Goal: Navigation & Orientation: Find specific page/section

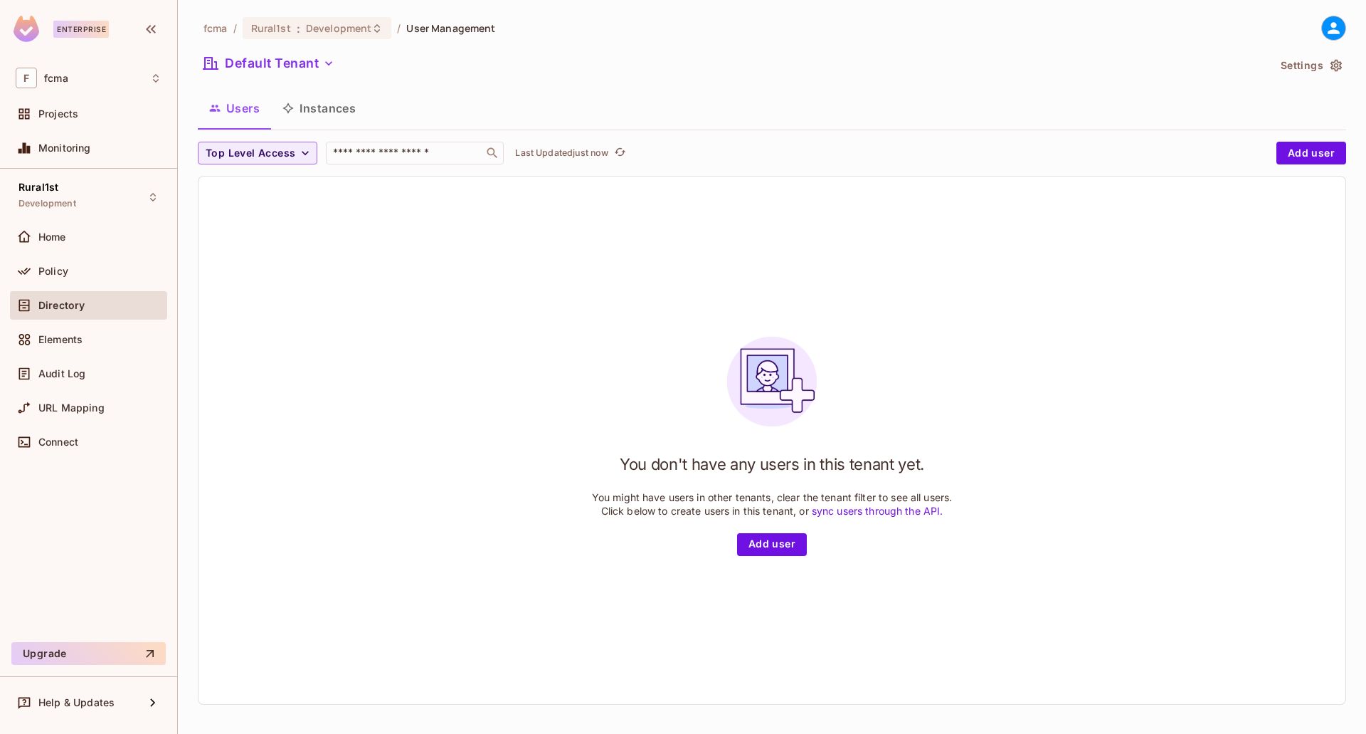
click at [77, 312] on div "Directory" at bounding box center [89, 305] width 146 height 17
click at [294, 103] on icon "button" at bounding box center [288, 107] width 11 height 11
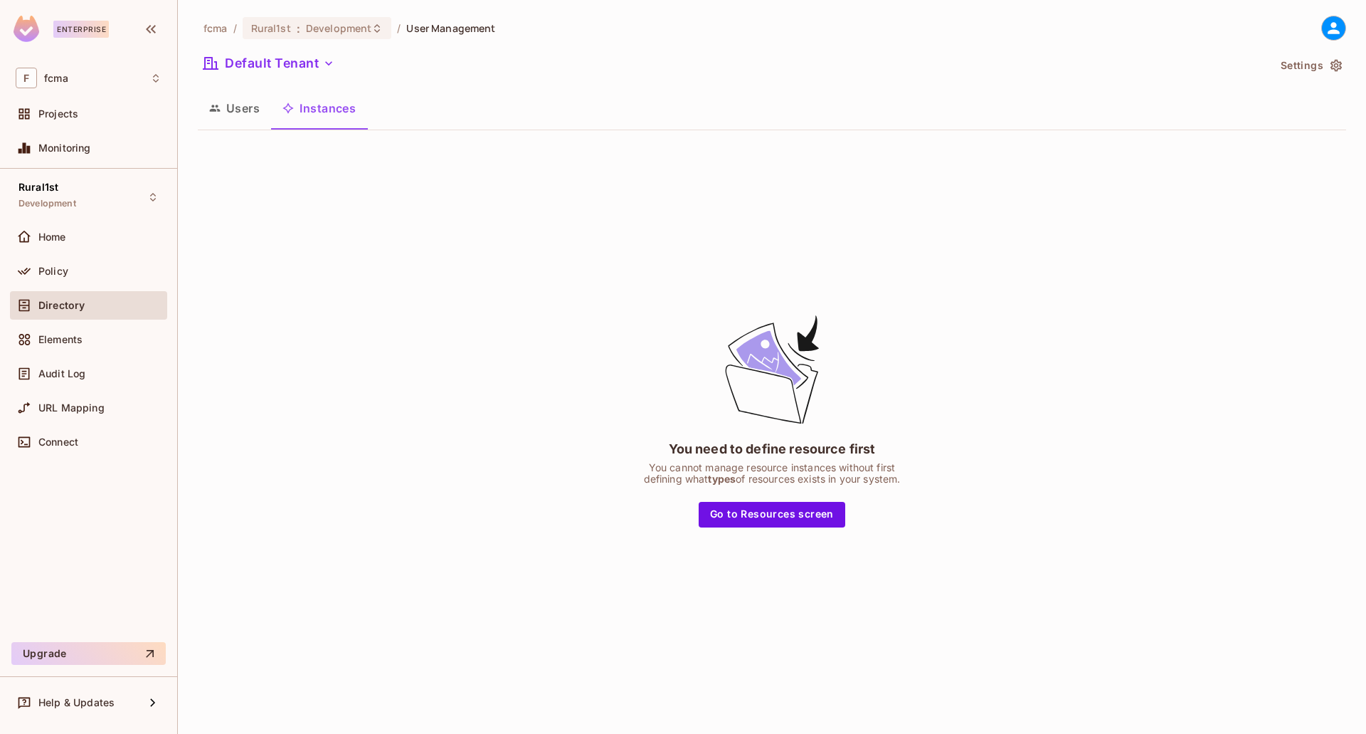
click at [234, 107] on button "Users" at bounding box center [234, 108] width 73 height 36
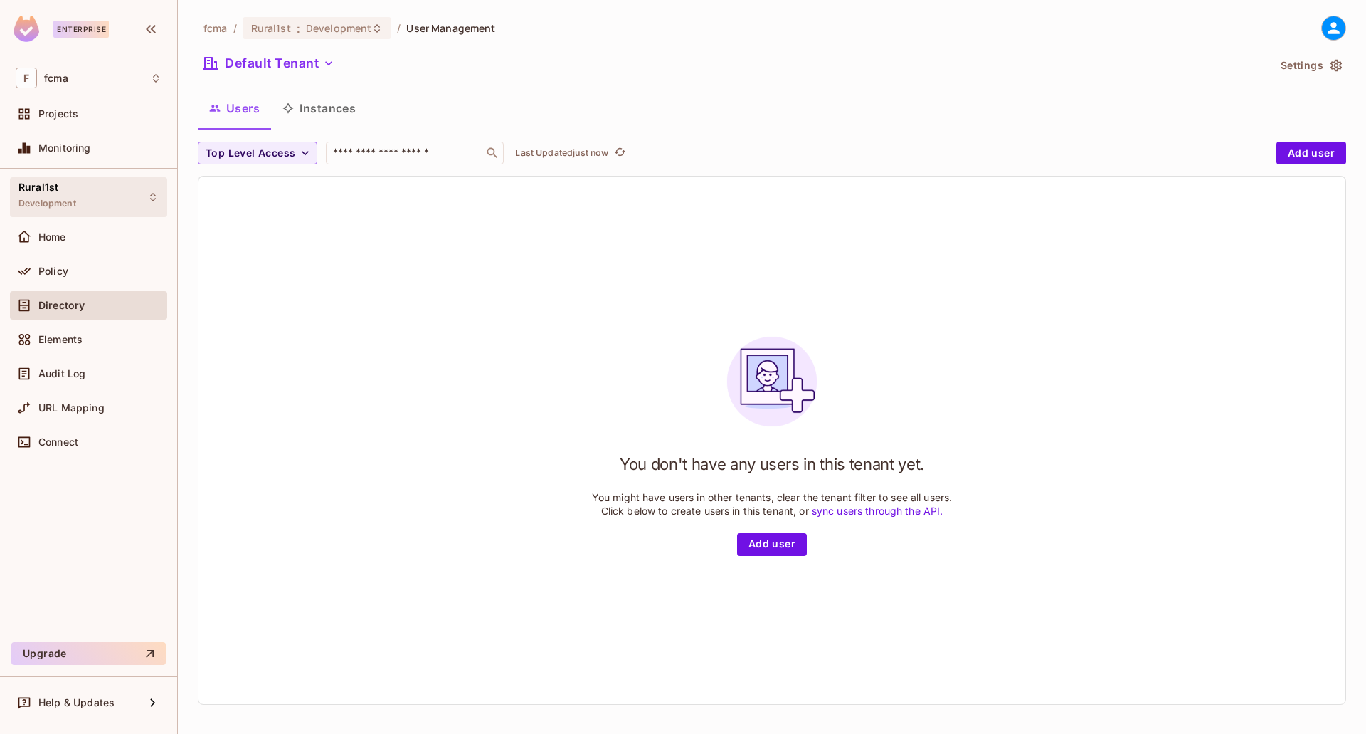
click at [70, 216] on div "Rural1st Development" at bounding box center [88, 196] width 157 height 39
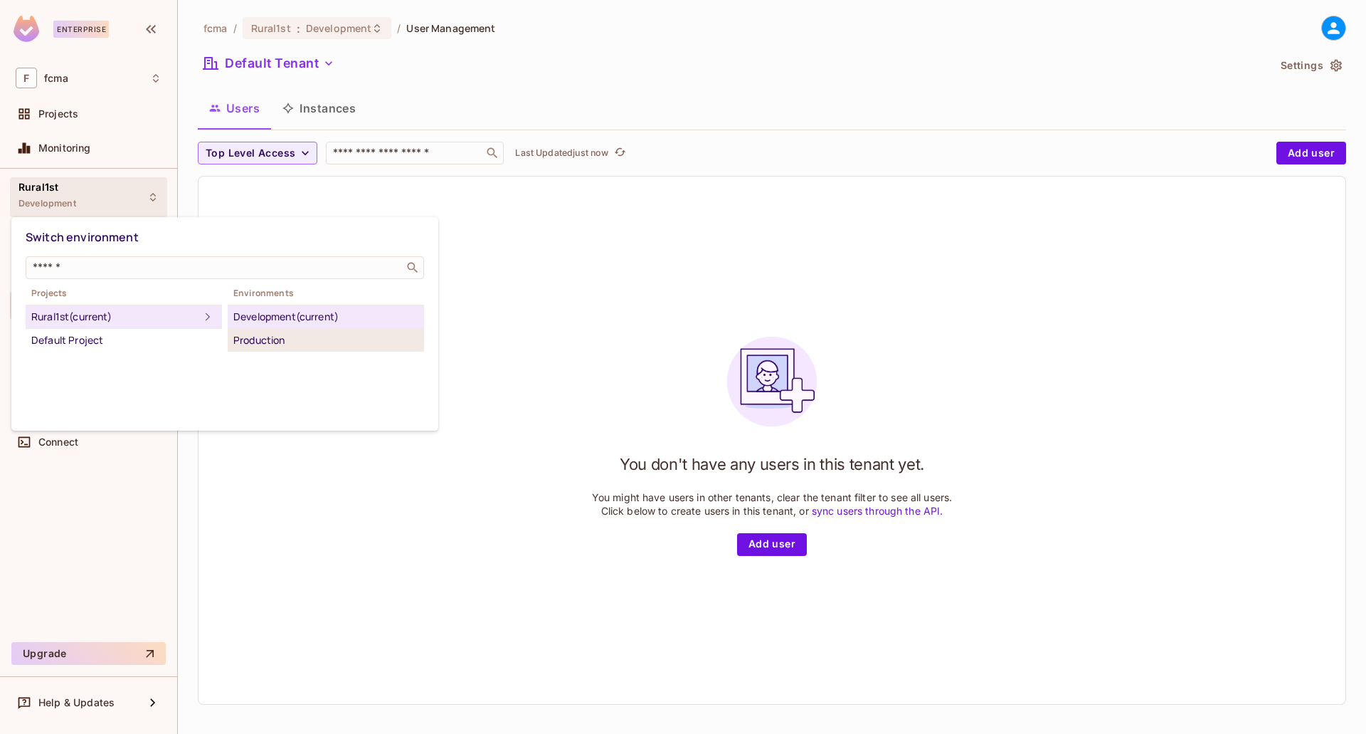
click at [236, 332] on div "Production" at bounding box center [325, 340] width 185 height 17
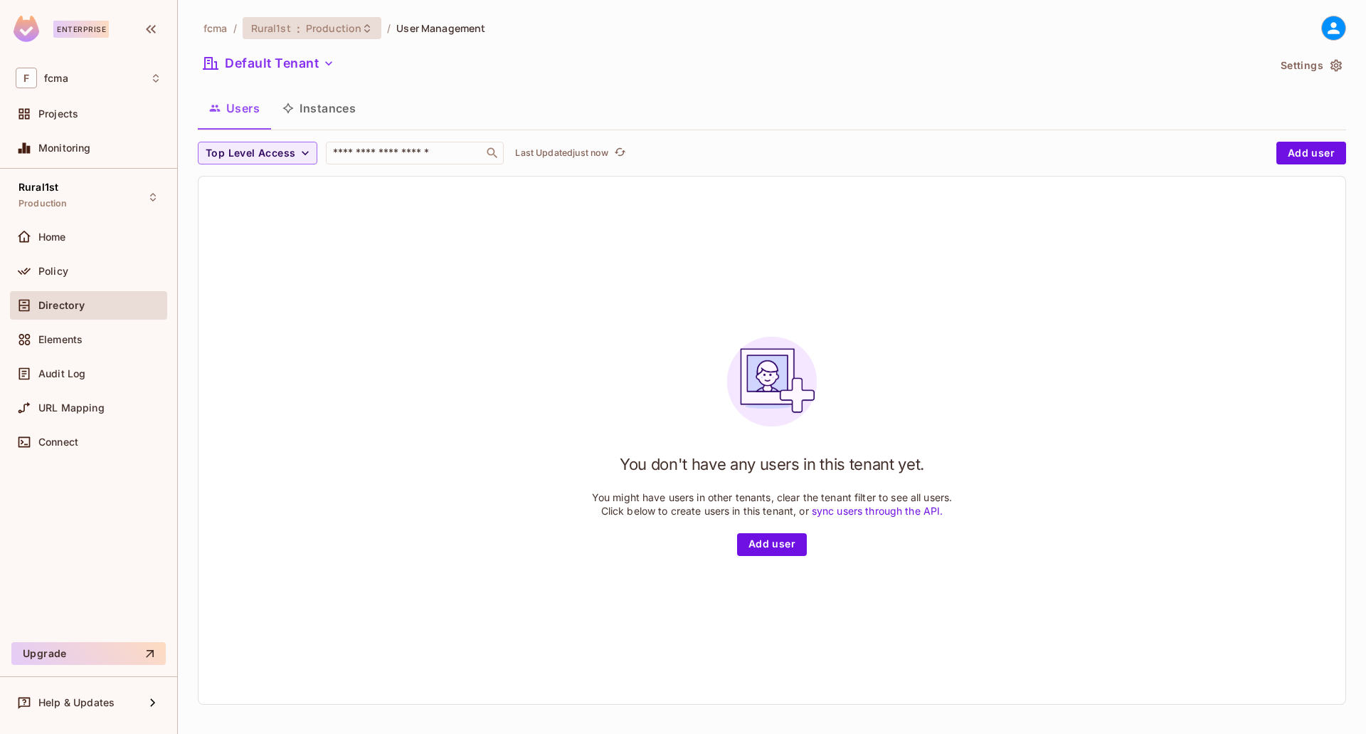
click at [333, 26] on span "Production" at bounding box center [334, 28] width 56 height 14
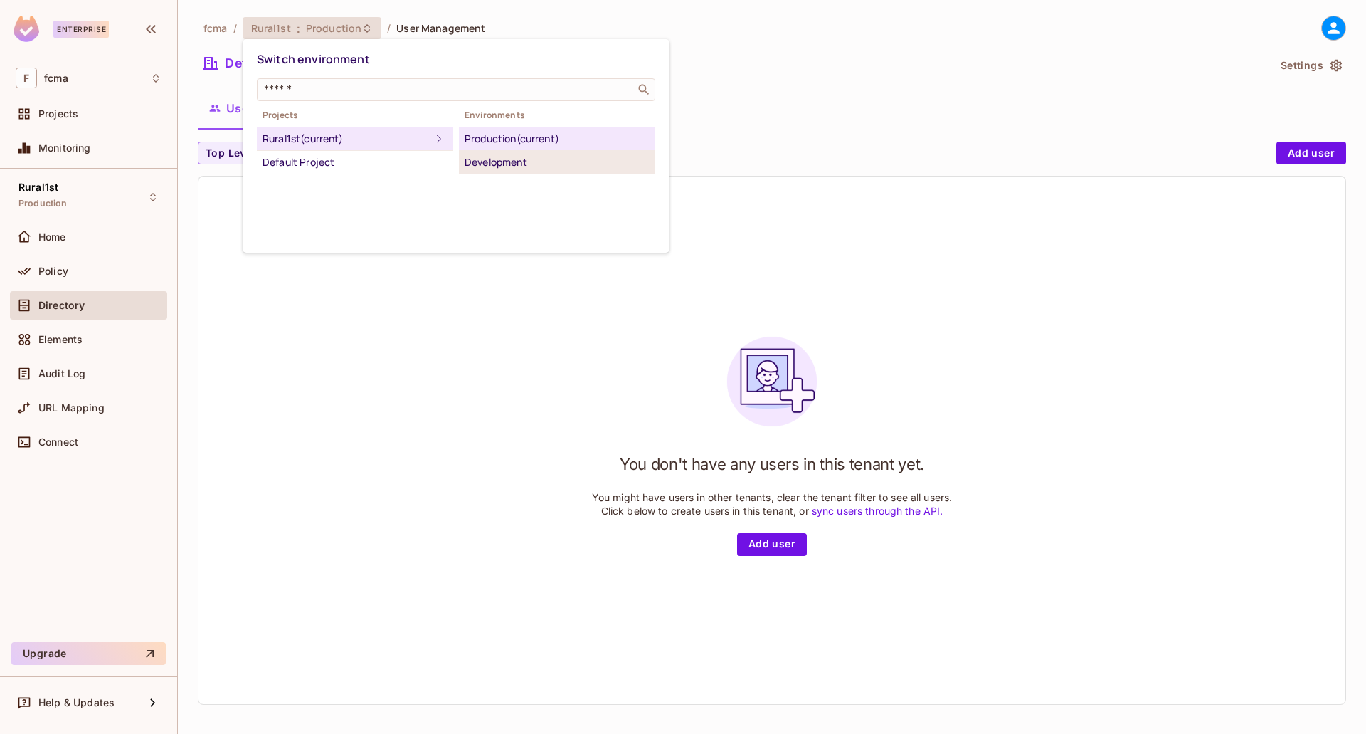
click at [505, 160] on div "Development" at bounding box center [557, 162] width 185 height 17
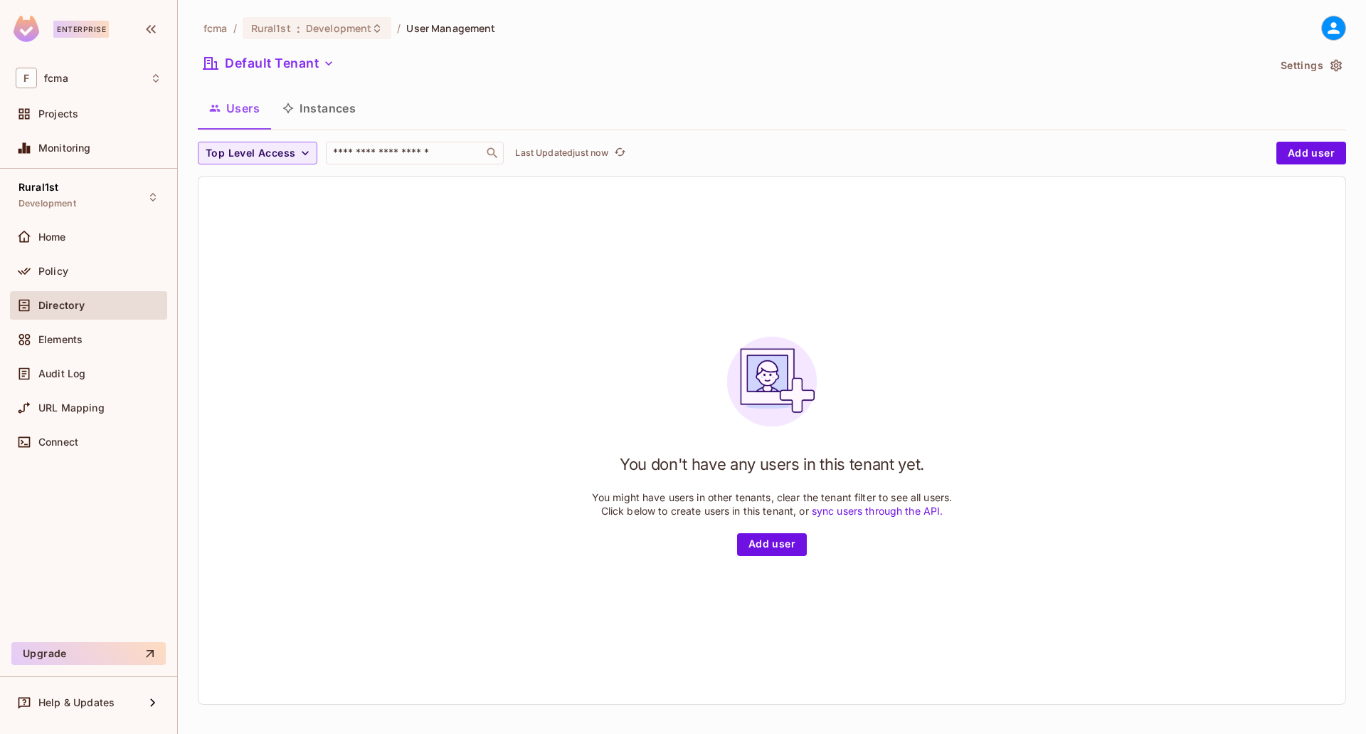
click at [1076, 52] on div "Default Tenant" at bounding box center [733, 65] width 1070 height 27
click at [1325, 25] on icon at bounding box center [1334, 28] width 18 height 18
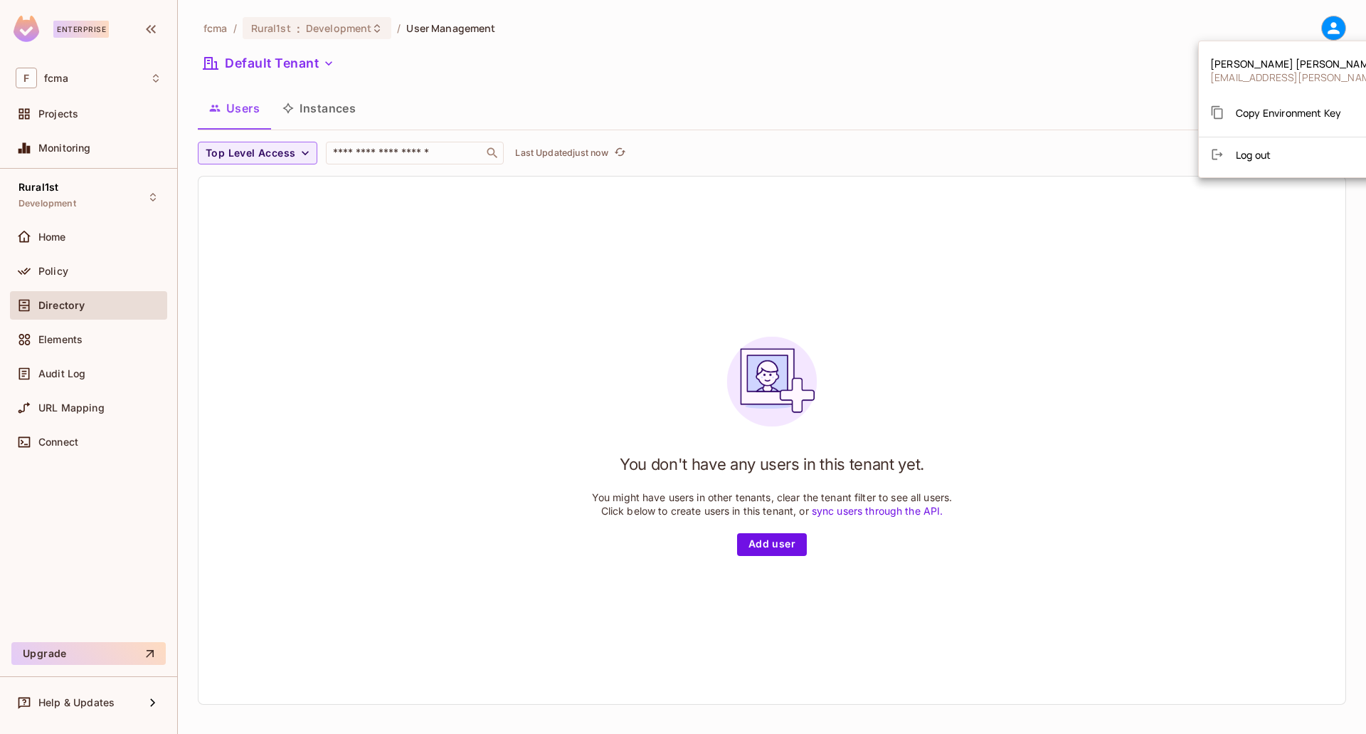
click at [1040, 52] on div at bounding box center [683, 367] width 1366 height 734
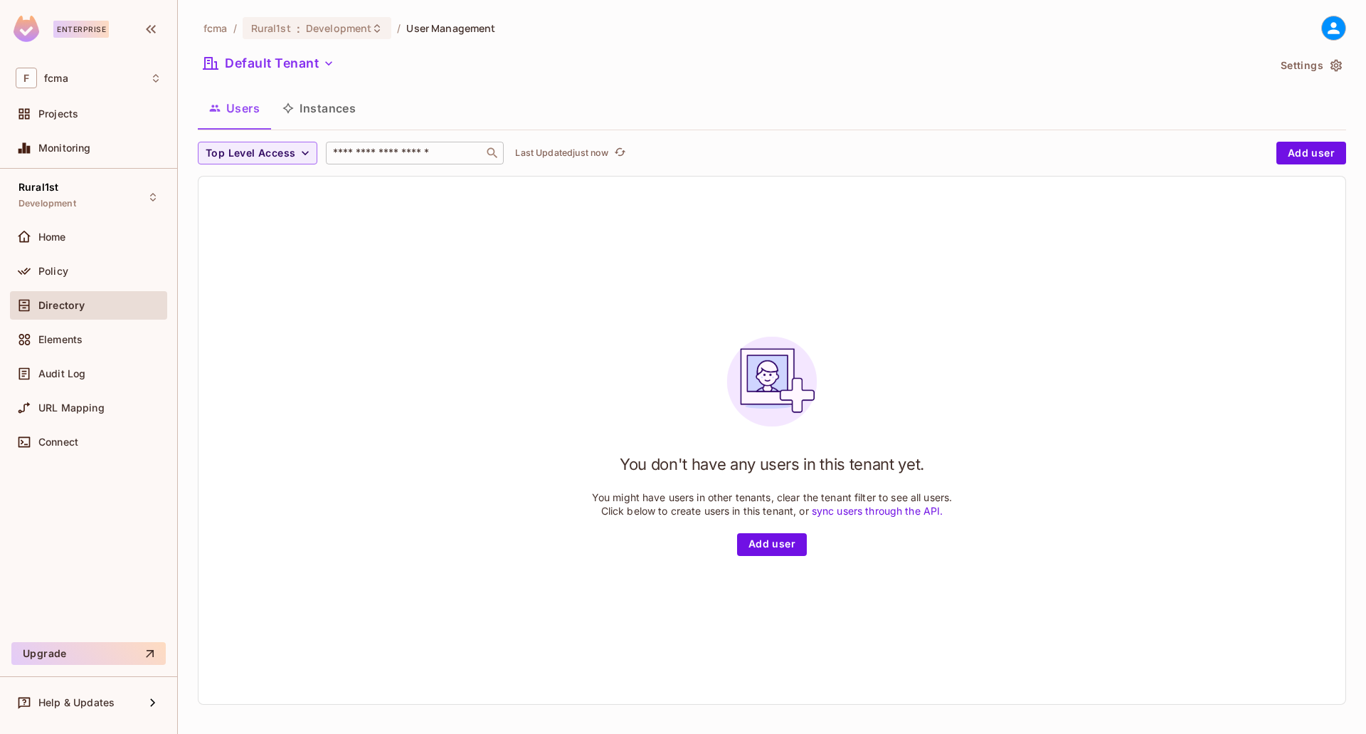
click at [438, 154] on input "text" at bounding box center [404, 153] width 149 height 14
click at [299, 153] on icon "button" at bounding box center [305, 153] width 14 height 14
click at [404, 115] on div at bounding box center [683, 367] width 1366 height 734
click at [65, 244] on div "Home" at bounding box center [89, 236] width 146 height 17
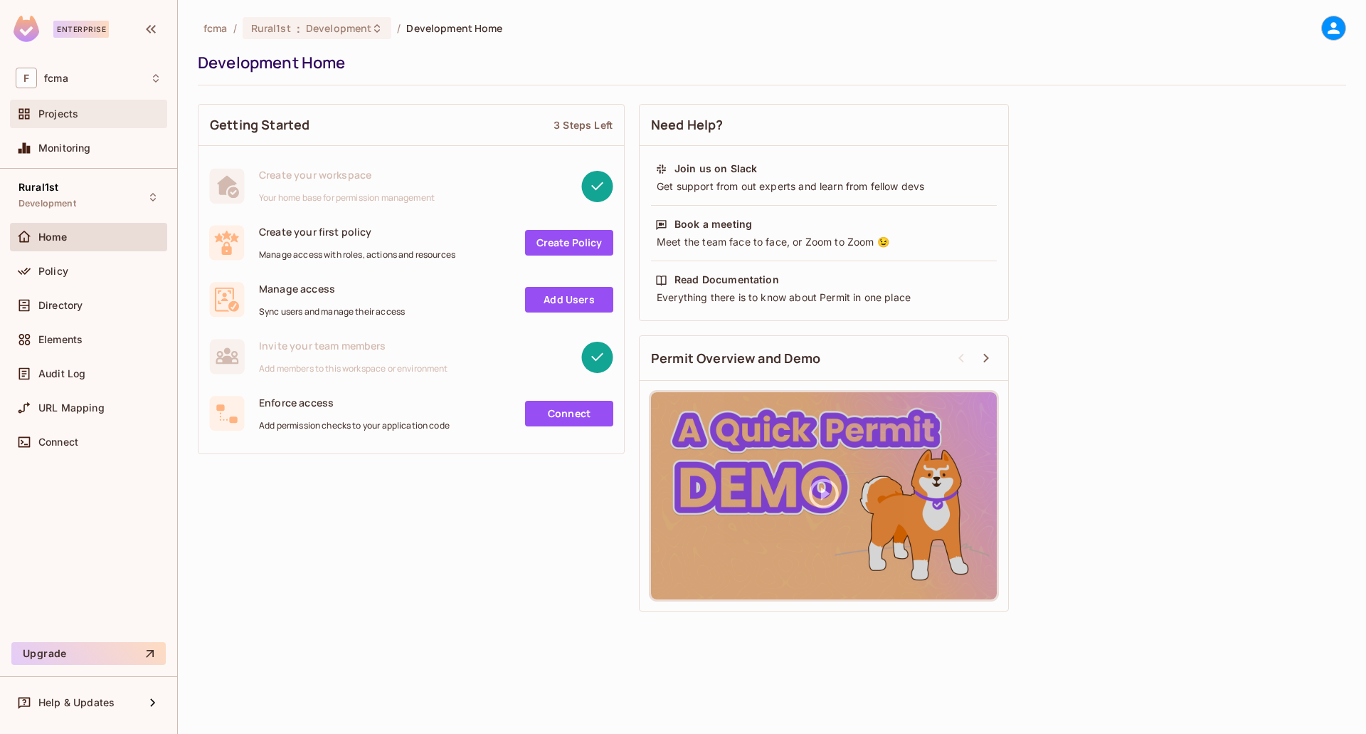
click at [51, 120] on div "Projects" at bounding box center [89, 113] width 146 height 17
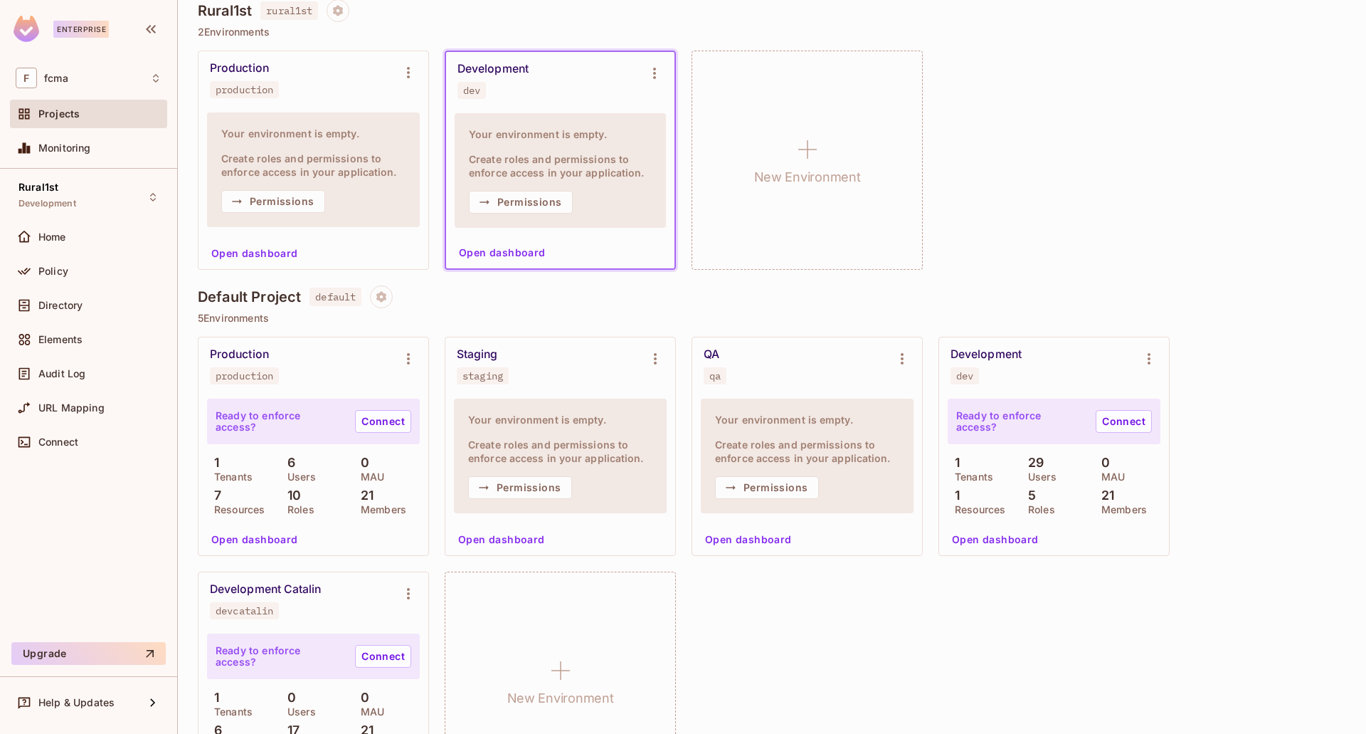
scroll to position [214, 0]
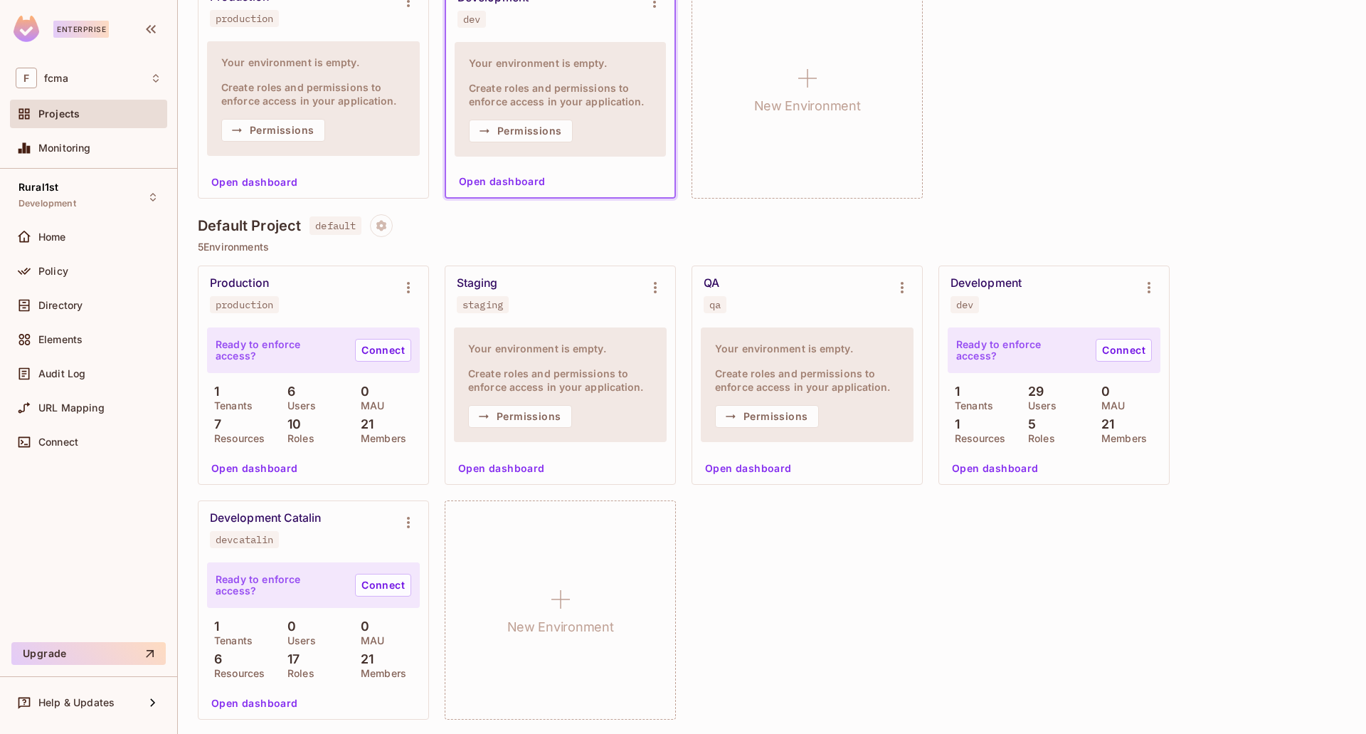
click at [1039, 400] on p "Users" at bounding box center [1039, 405] width 36 height 11
click at [994, 280] on div "Development" at bounding box center [986, 283] width 71 height 14
click at [988, 460] on button "Open dashboard" at bounding box center [996, 468] width 98 height 23
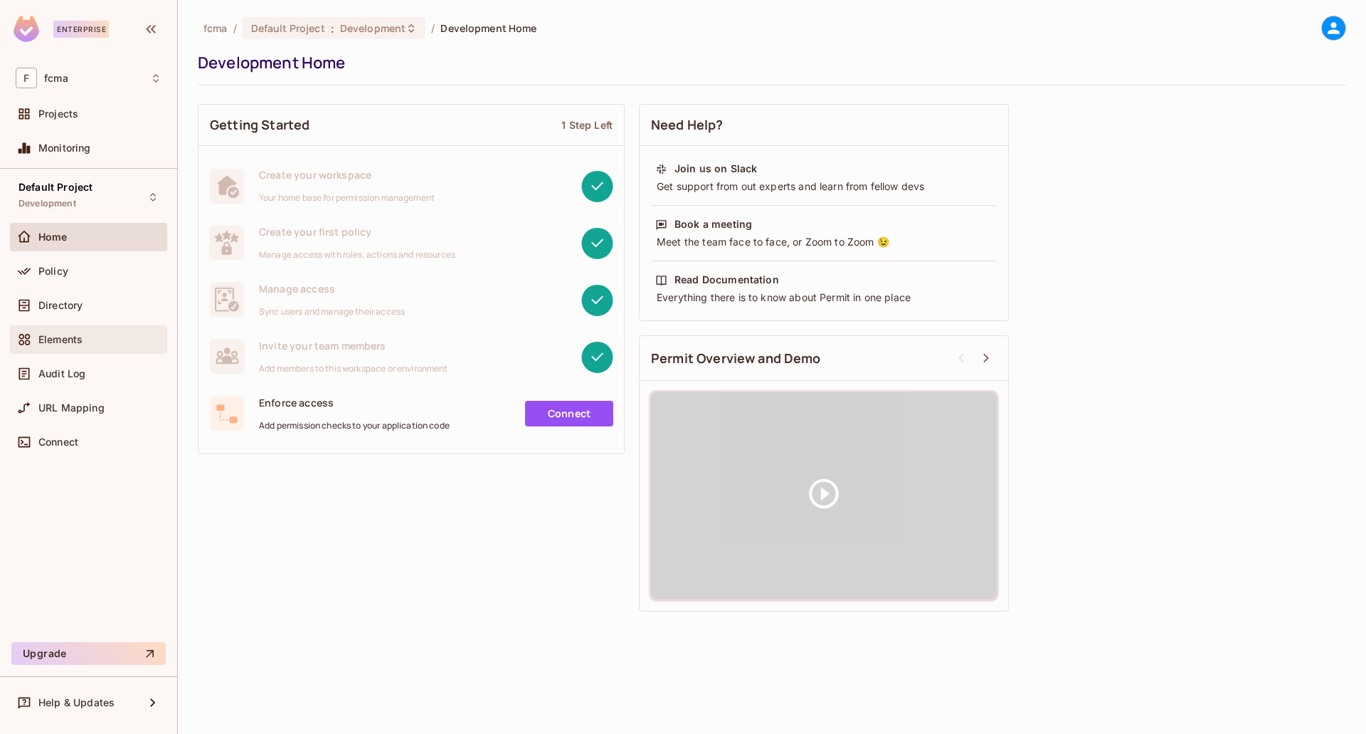
click at [64, 332] on div "Elements" at bounding box center [89, 339] width 146 height 17
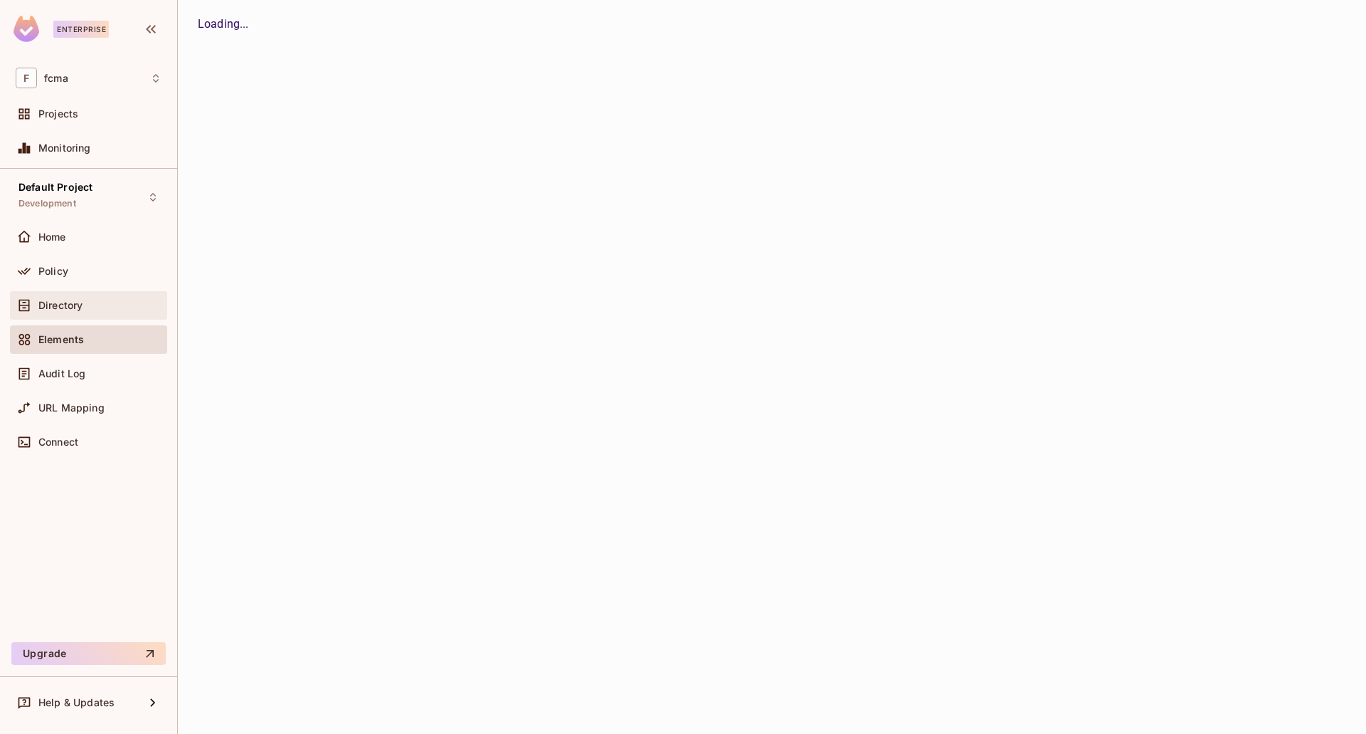
click at [65, 311] on div "Directory" at bounding box center [89, 305] width 146 height 17
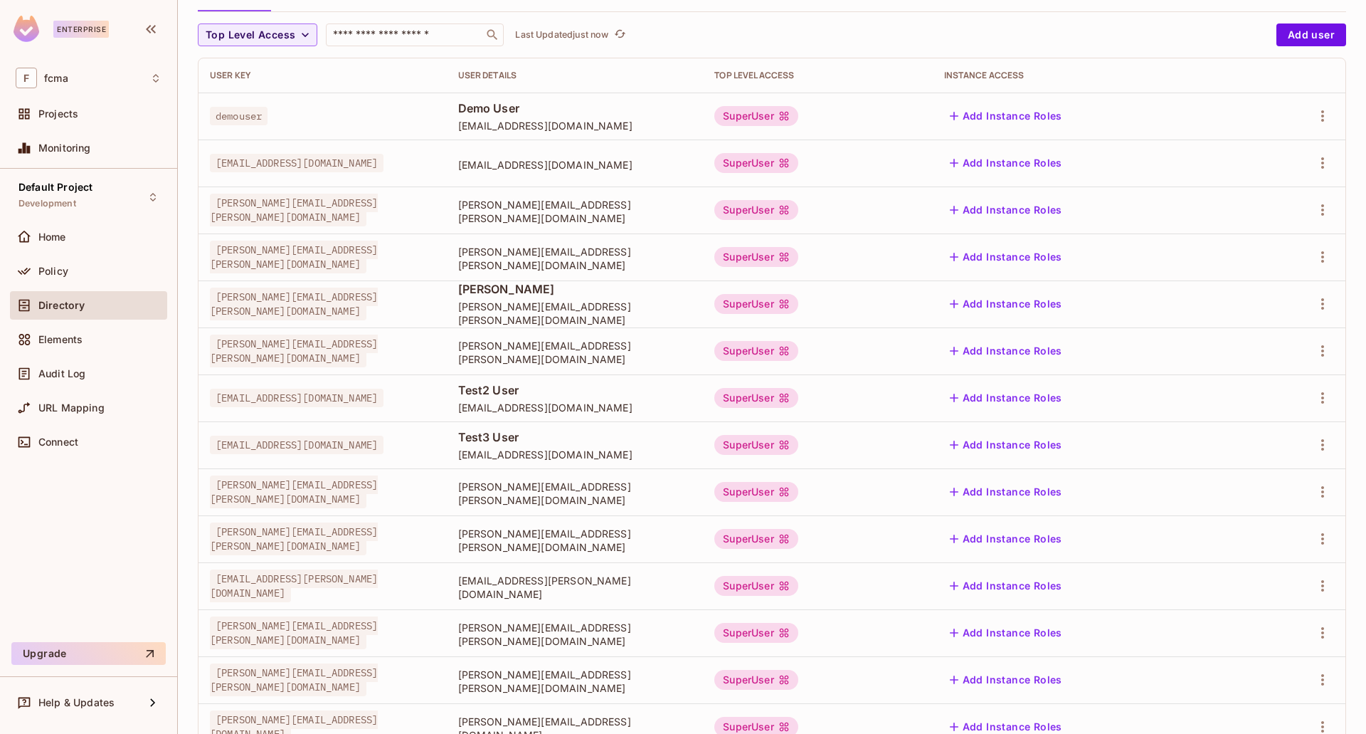
scroll to position [47, 0]
